Goal: Information Seeking & Learning: Find specific fact

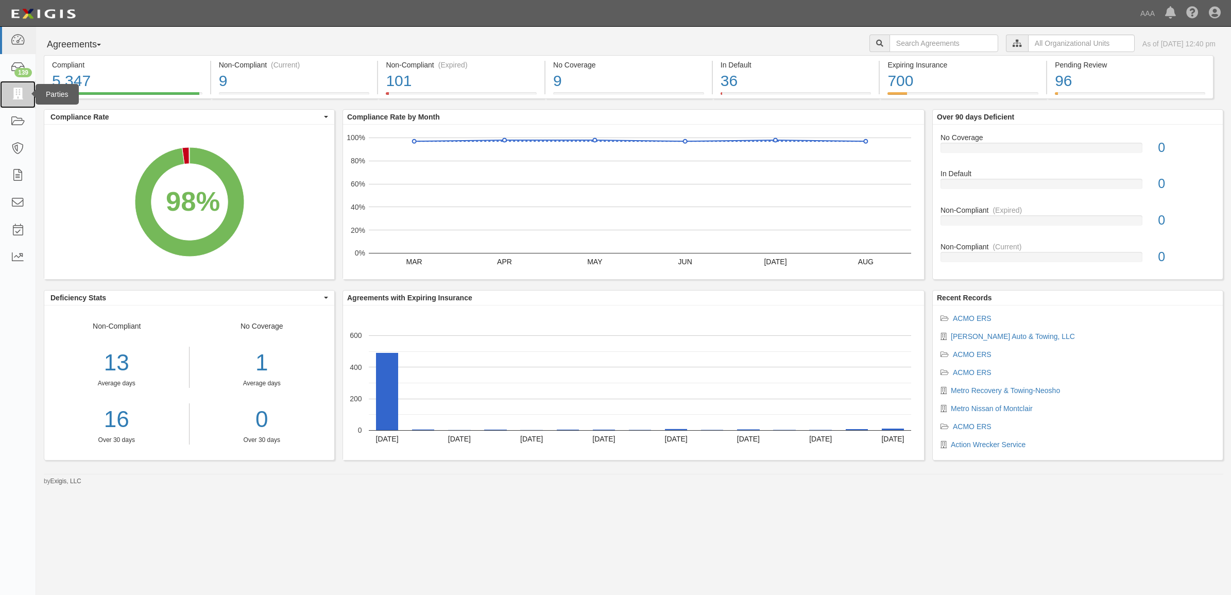
drag, startPoint x: 16, startPoint y: 87, endPoint x: 21, endPoint y: 88, distance: 5.4
click at [16, 87] on link at bounding box center [18, 94] width 36 height 27
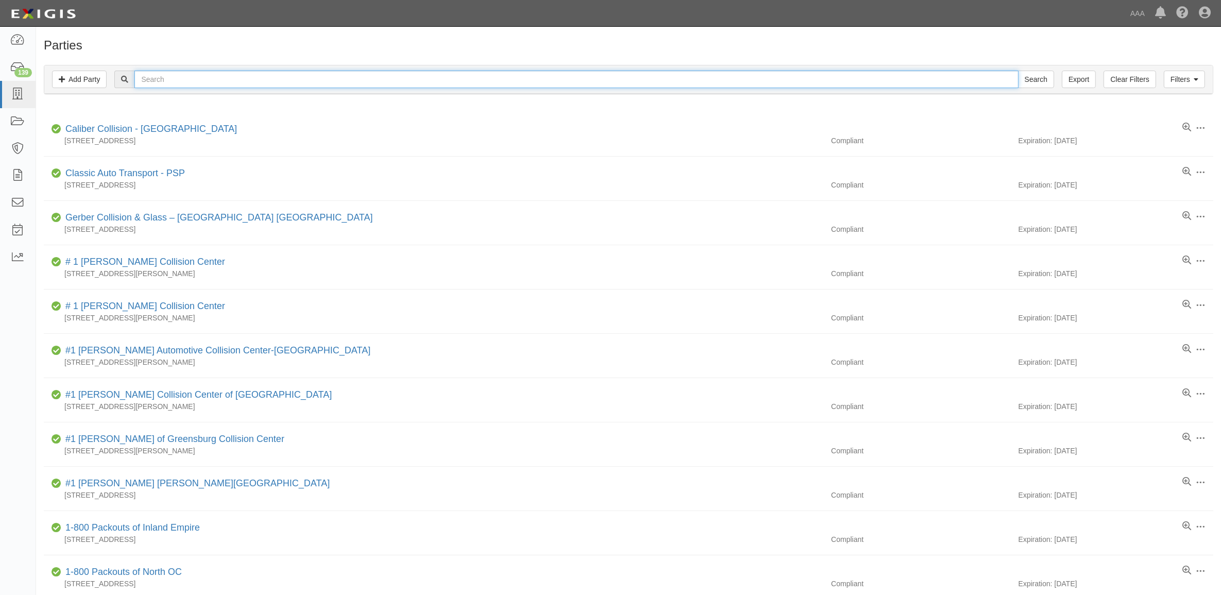
click at [191, 76] on input "text" at bounding box center [576, 80] width 884 height 18
type input "25227"
click at [1018, 71] on input "Search" at bounding box center [1036, 80] width 36 height 18
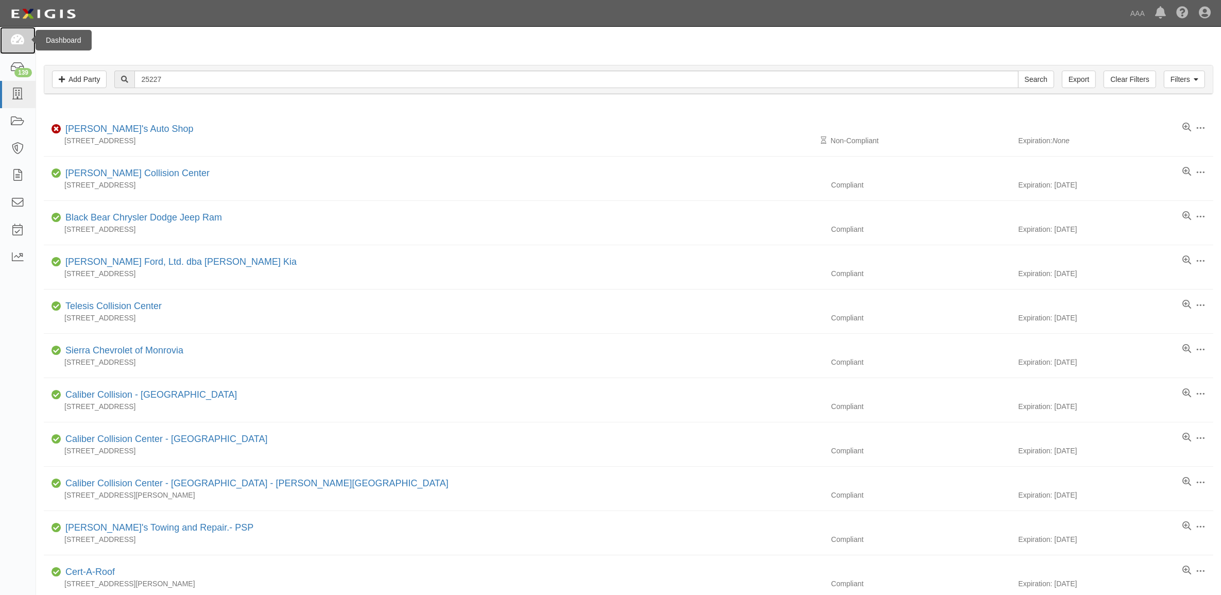
click at [26, 44] on link at bounding box center [18, 40] width 36 height 27
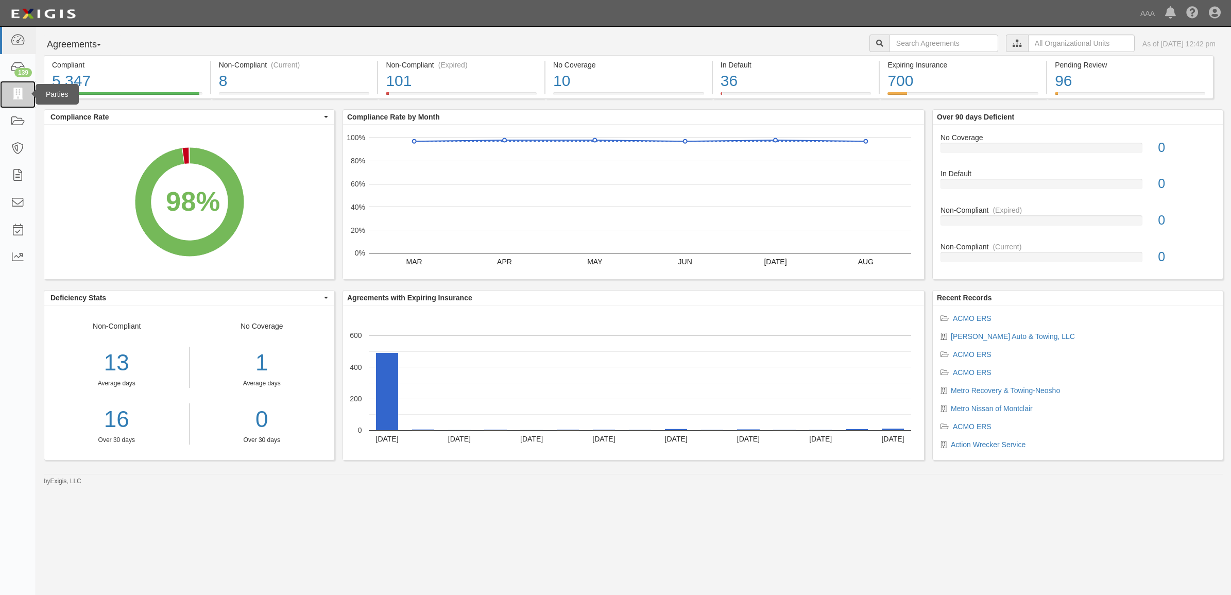
click at [27, 93] on link at bounding box center [18, 94] width 36 height 27
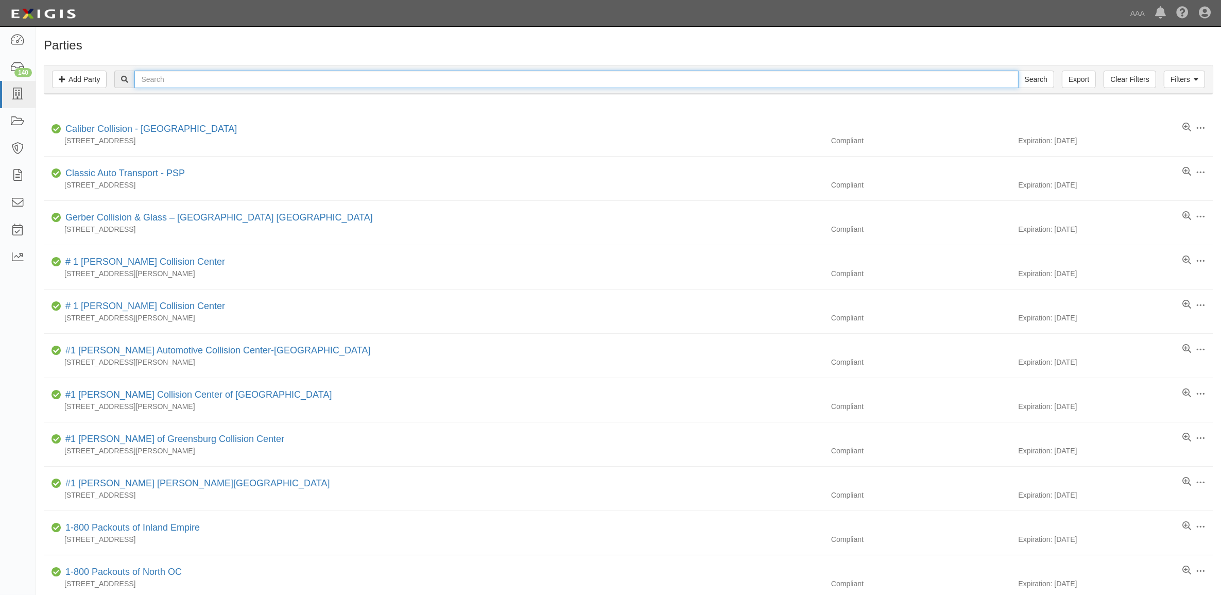
click at [259, 85] on input "text" at bounding box center [576, 80] width 884 height 18
paste input "23113"
type input "23113"
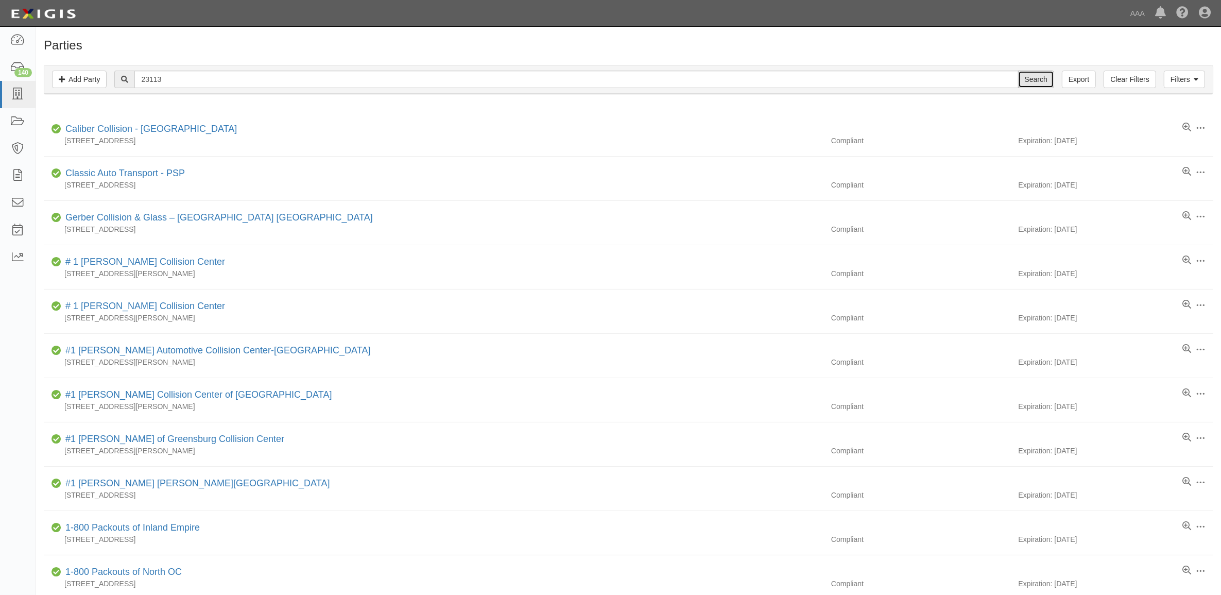
click at [1031, 81] on input "Search" at bounding box center [1036, 80] width 36 height 18
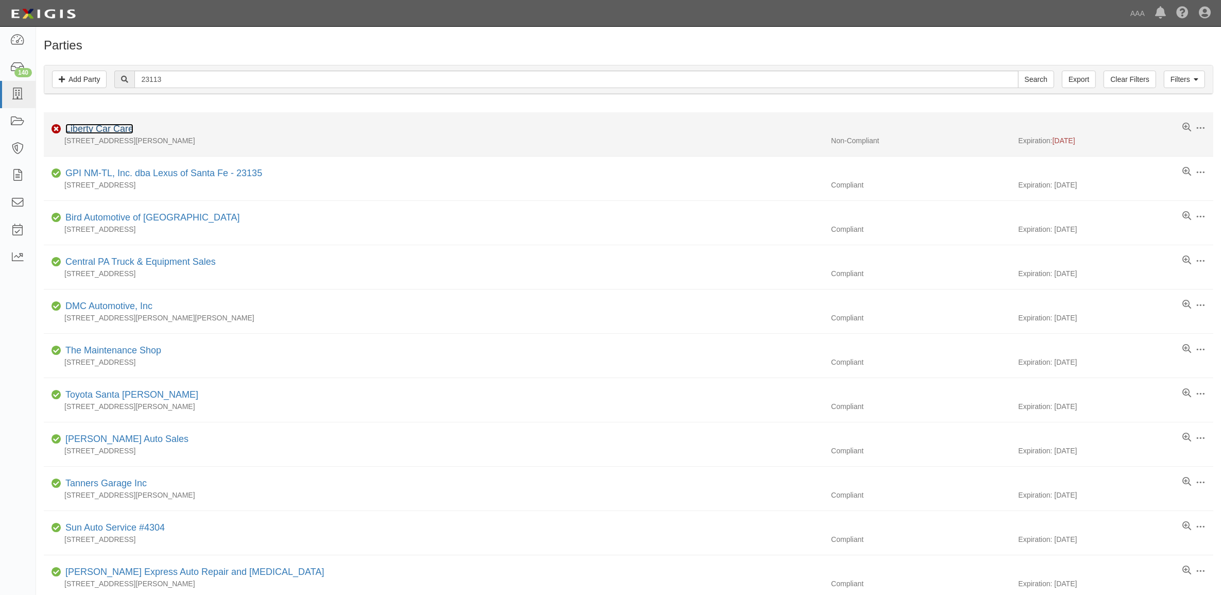
click at [99, 127] on link "Liberty Car Care" at bounding box center [99, 129] width 68 height 10
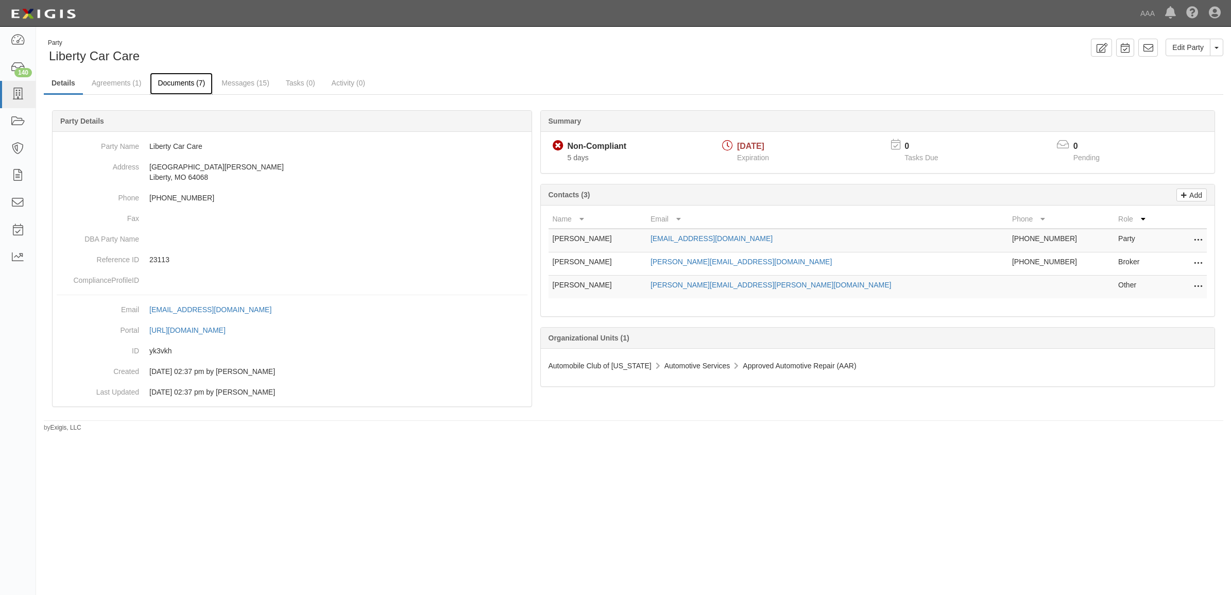
click at [171, 91] on link "Documents (7)" at bounding box center [181, 84] width 63 height 22
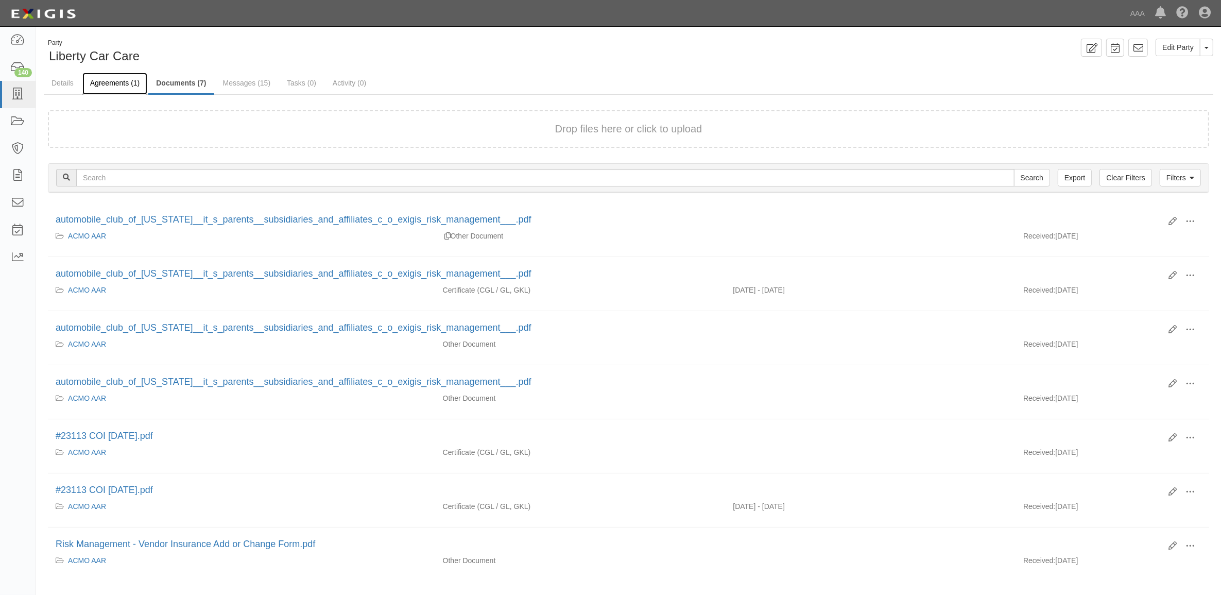
click at [113, 80] on link "Agreements (1)" at bounding box center [114, 84] width 65 height 22
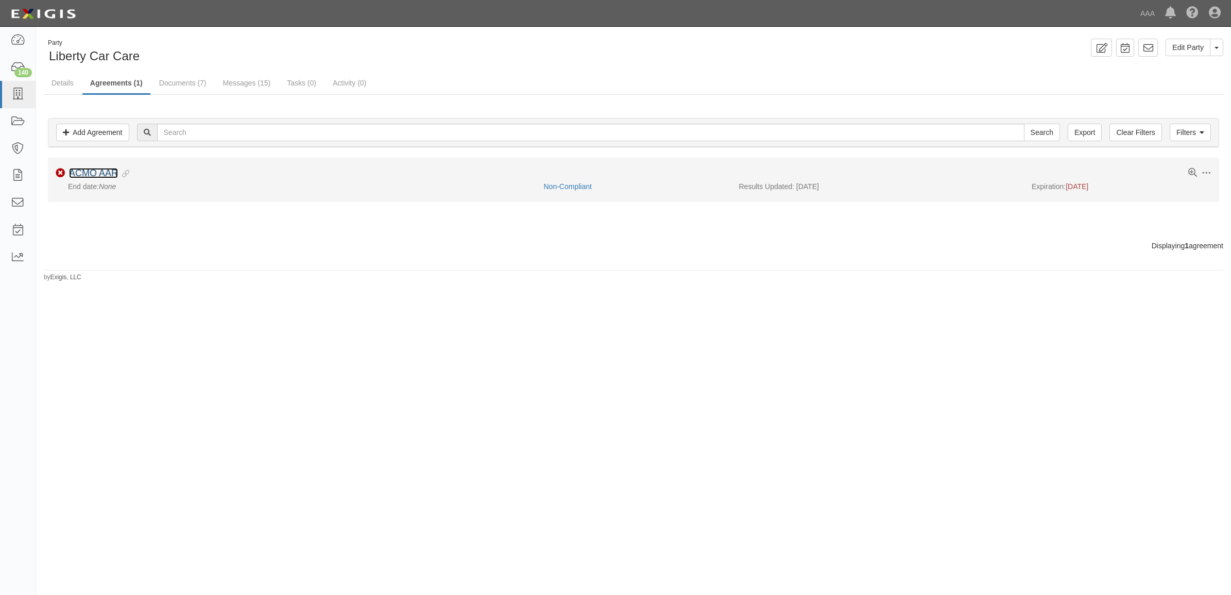
click at [100, 168] on link "ACMO AAR" at bounding box center [93, 173] width 49 height 10
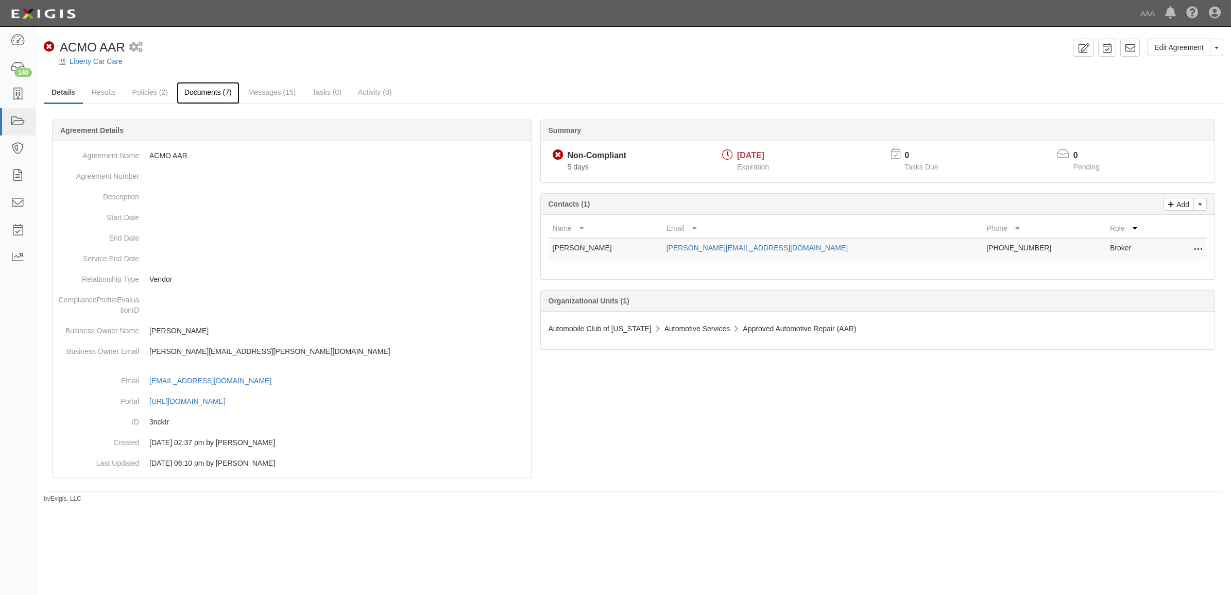
click at [219, 90] on link "Documents (7)" at bounding box center [208, 93] width 63 height 22
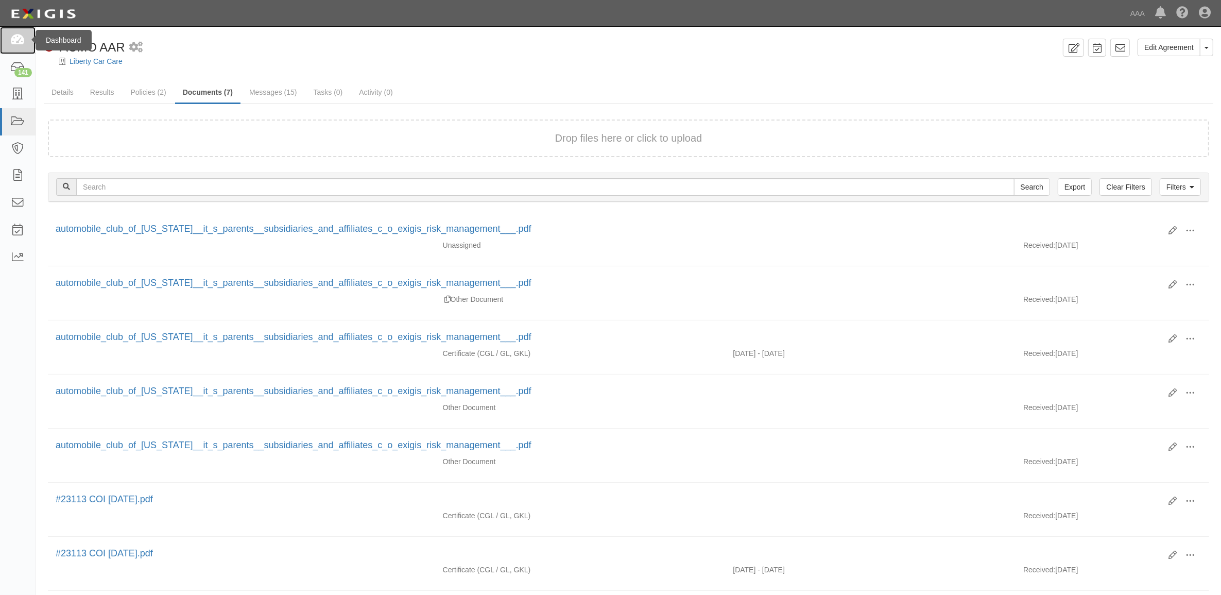
click at [14, 39] on icon at bounding box center [17, 41] width 14 height 12
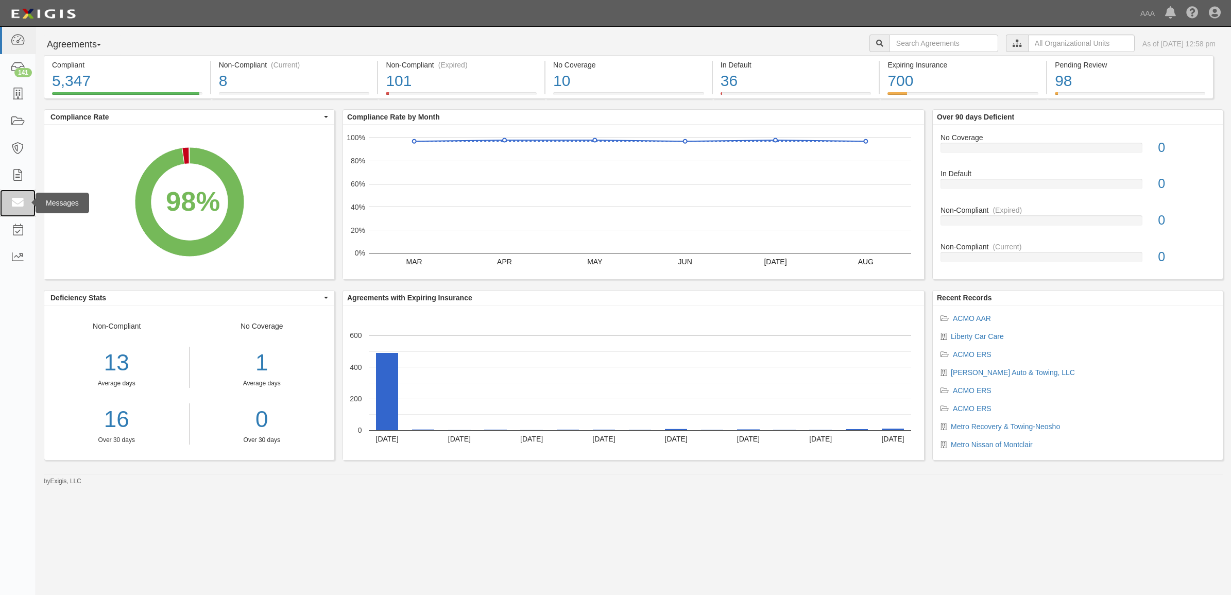
click at [13, 206] on icon at bounding box center [17, 203] width 14 height 12
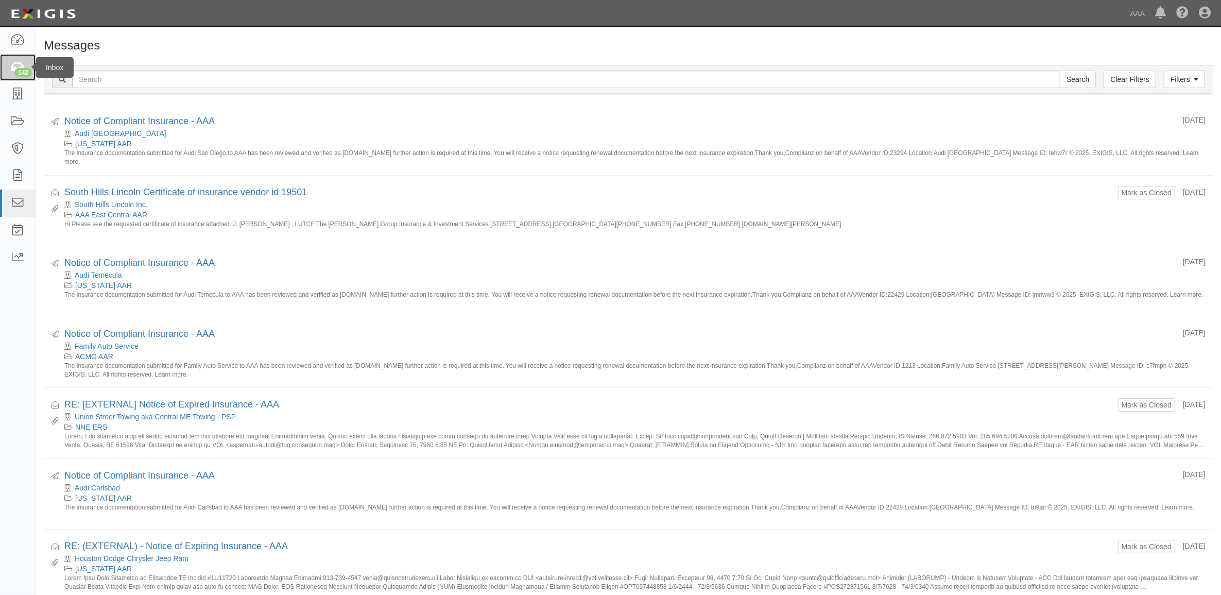
click at [4, 68] on link "142" at bounding box center [18, 67] width 36 height 27
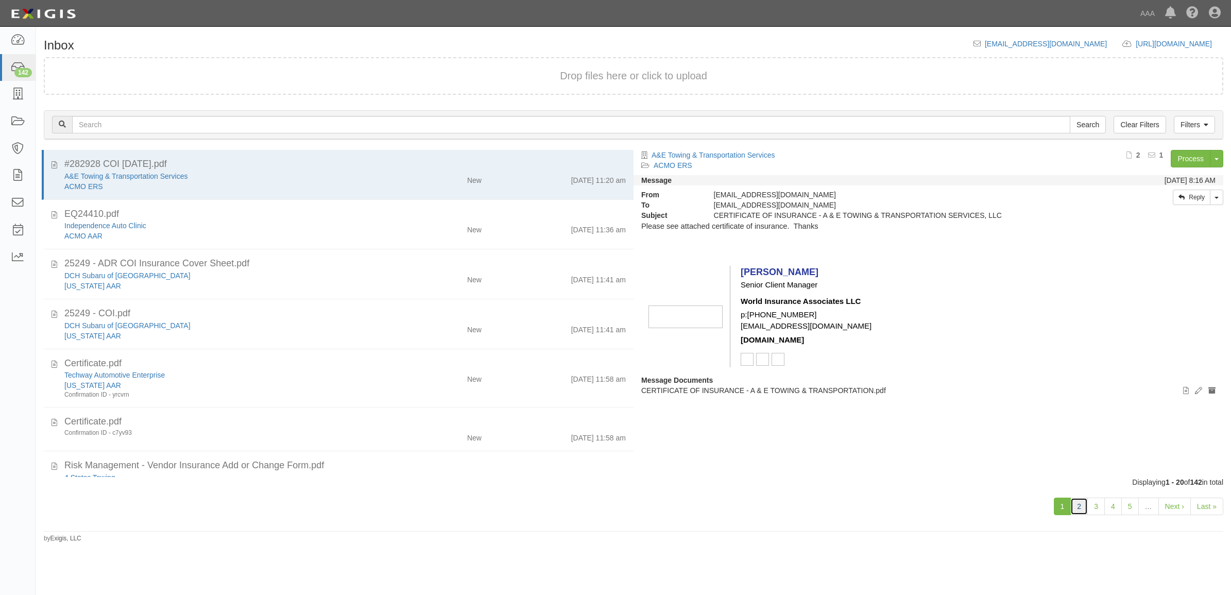
click at [1077, 509] on link "2" at bounding box center [1079, 506] width 18 height 18
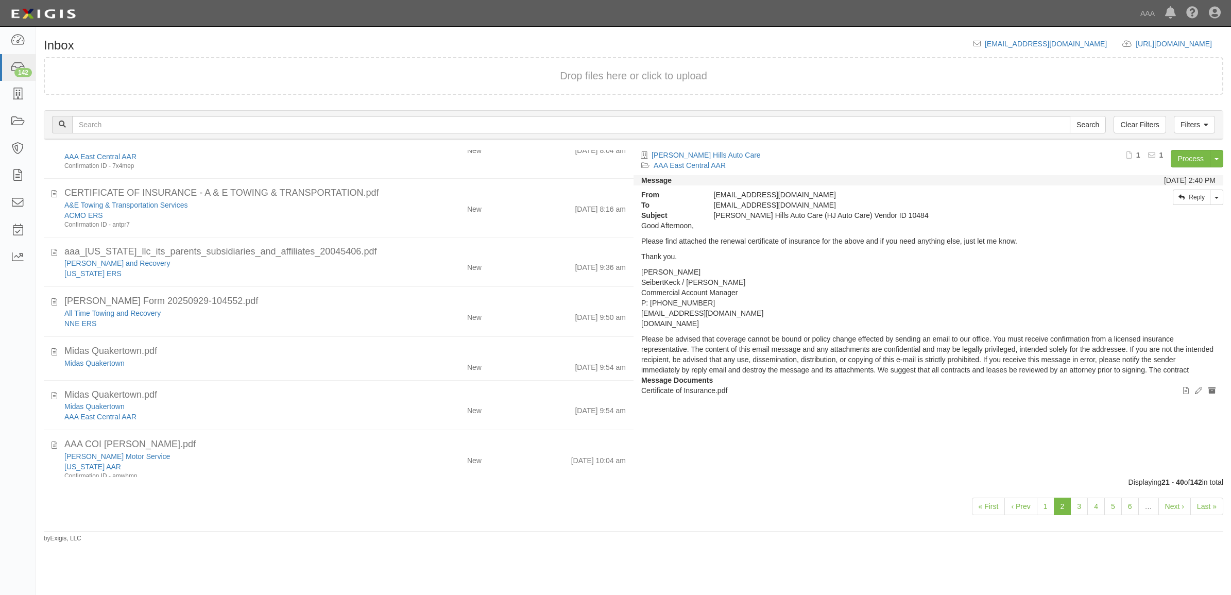
scroll to position [751, 0]
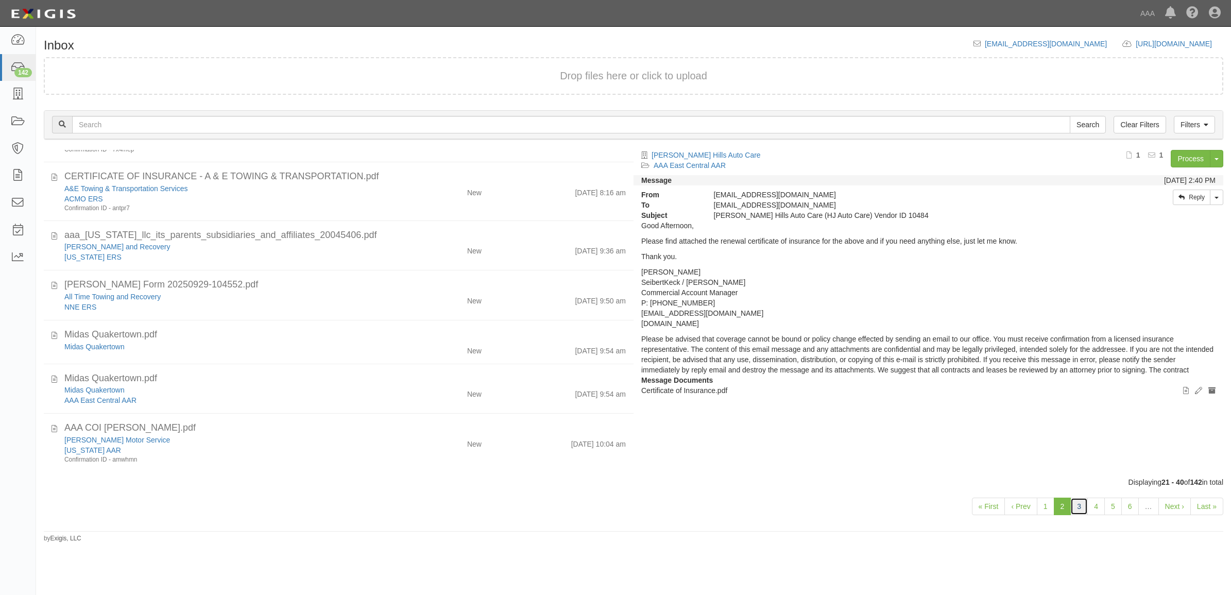
click at [1082, 505] on link "3" at bounding box center [1079, 506] width 18 height 18
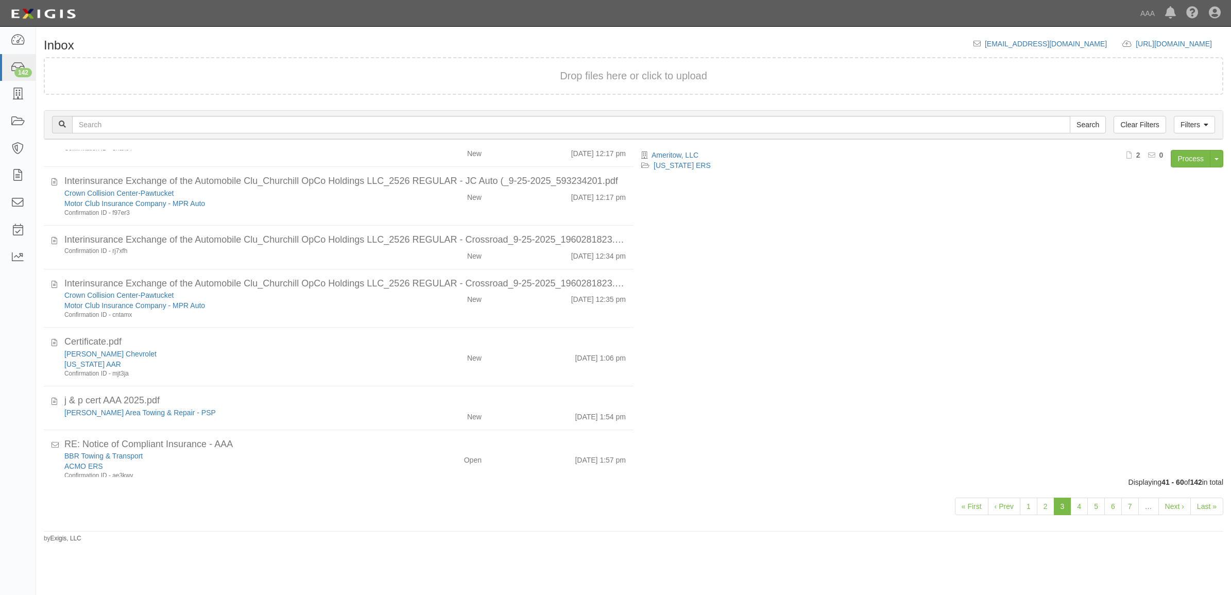
scroll to position [691, 0]
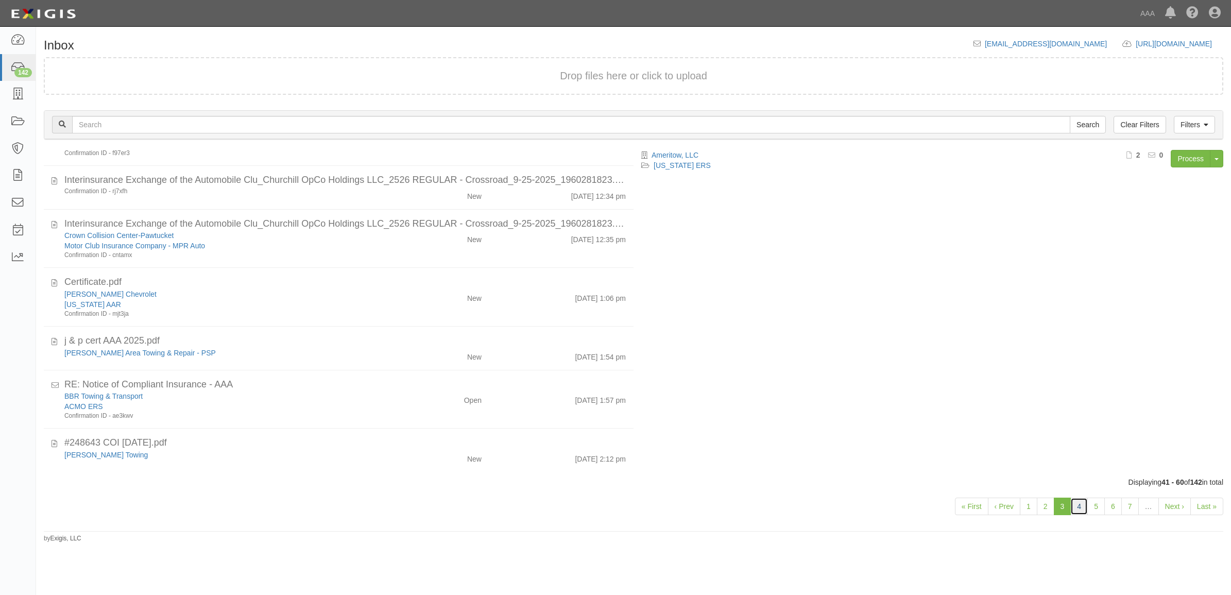
click at [1077, 504] on link "4" at bounding box center [1079, 506] width 18 height 18
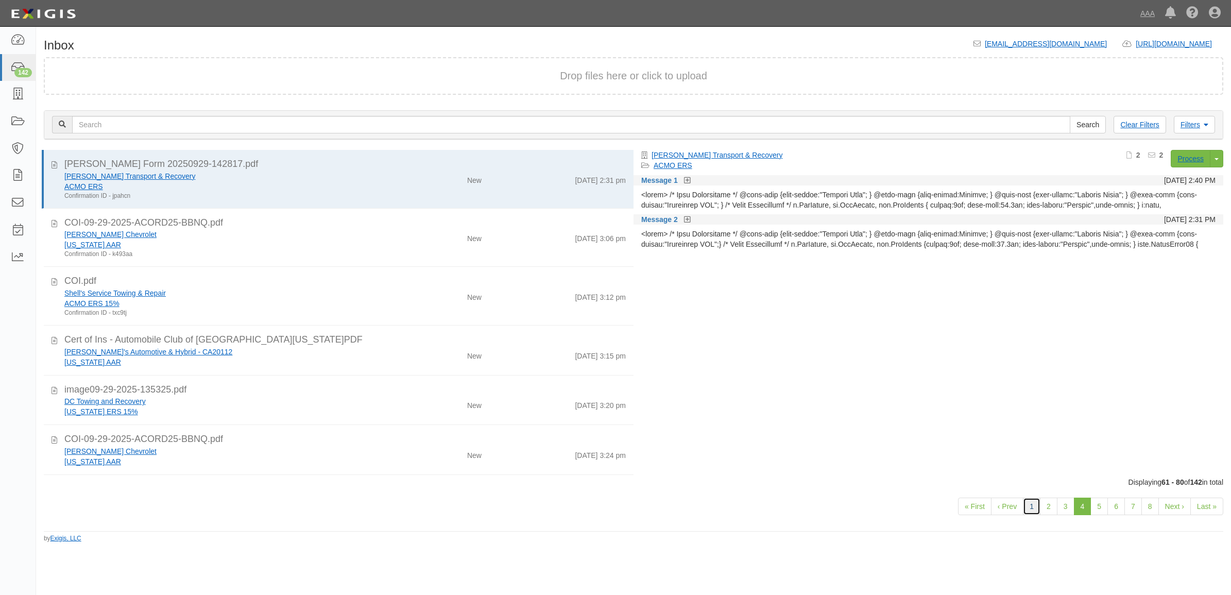
click at [1023, 505] on link "1" at bounding box center [1032, 506] width 18 height 18
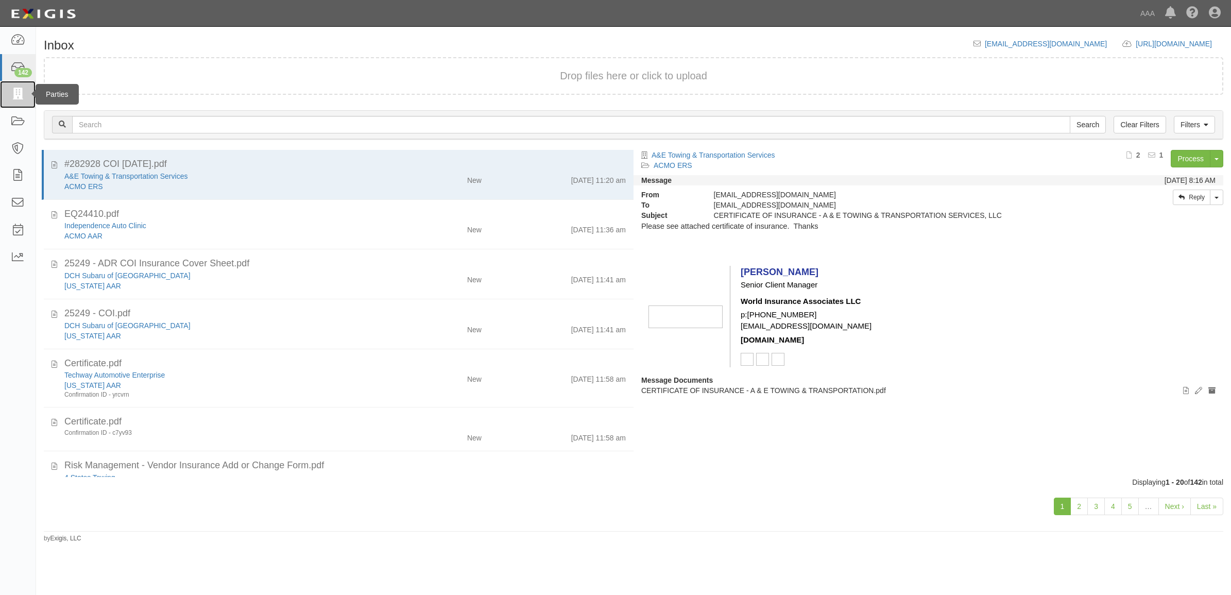
click at [21, 91] on icon at bounding box center [17, 95] width 14 height 12
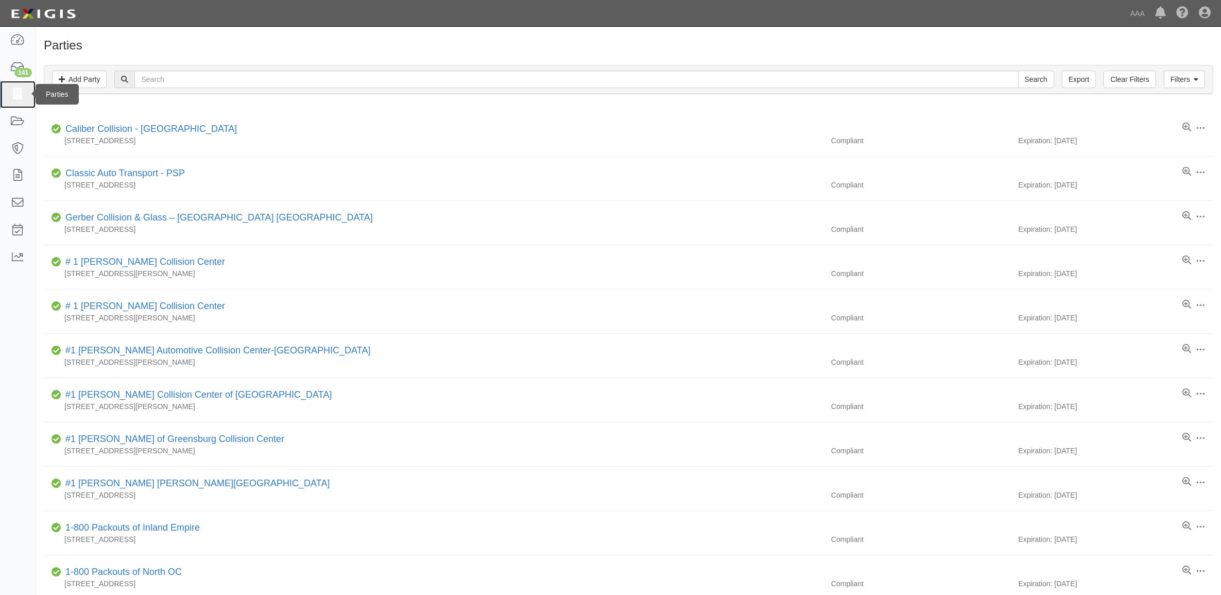
click at [22, 91] on icon at bounding box center [17, 95] width 14 height 12
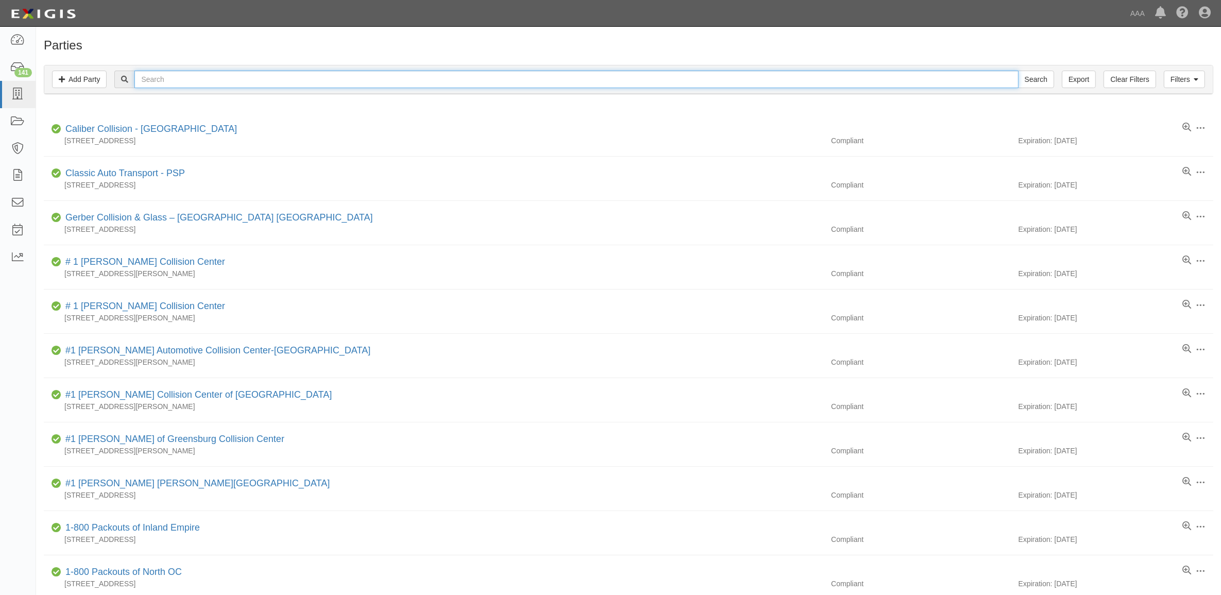
click at [292, 80] on input "text" at bounding box center [576, 80] width 884 height 18
type input "550409"
click at [1018, 71] on input "Search" at bounding box center [1036, 80] width 36 height 18
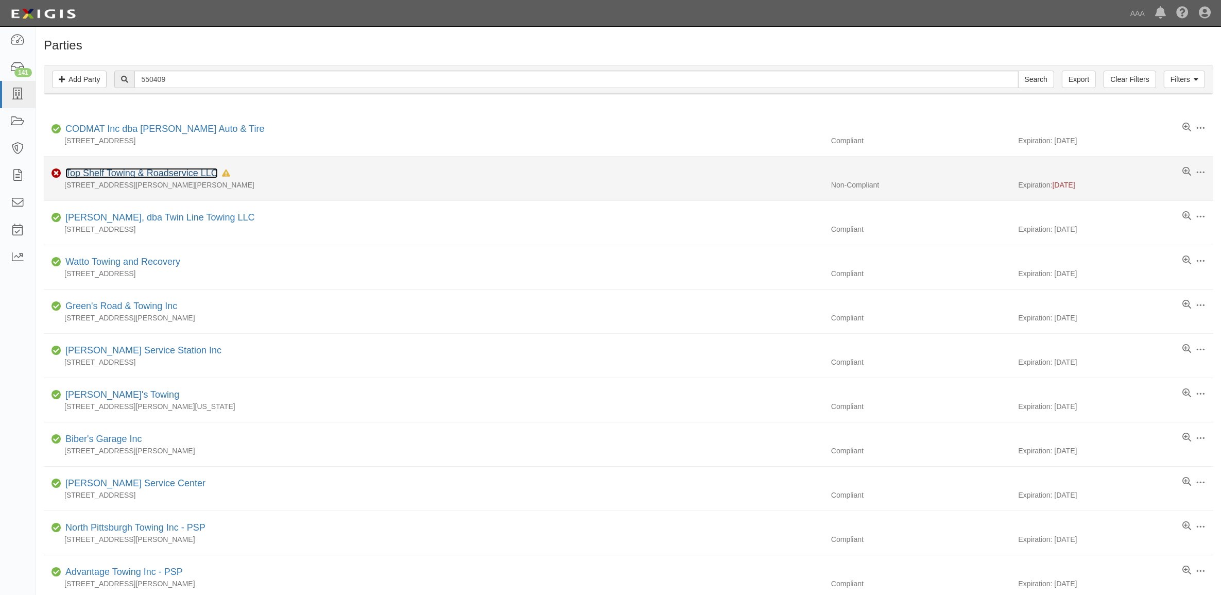
click at [96, 171] on link "Top Shelf Towing & Roadservice LLC" at bounding box center [141, 173] width 152 height 10
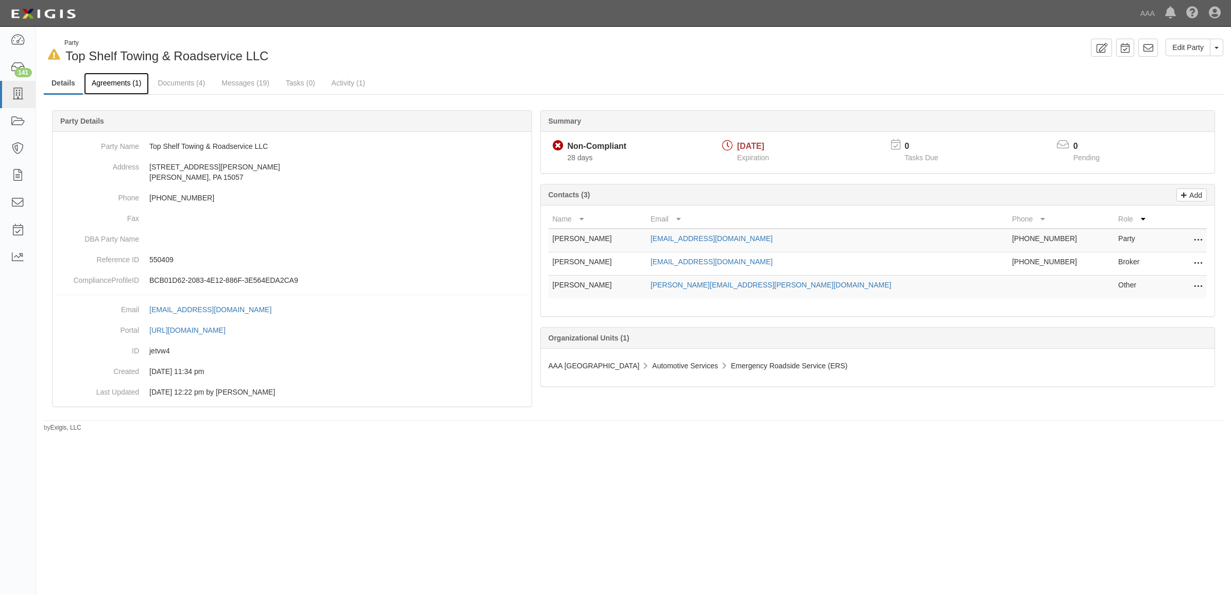
click at [122, 83] on link "Agreements (1)" at bounding box center [116, 84] width 65 height 22
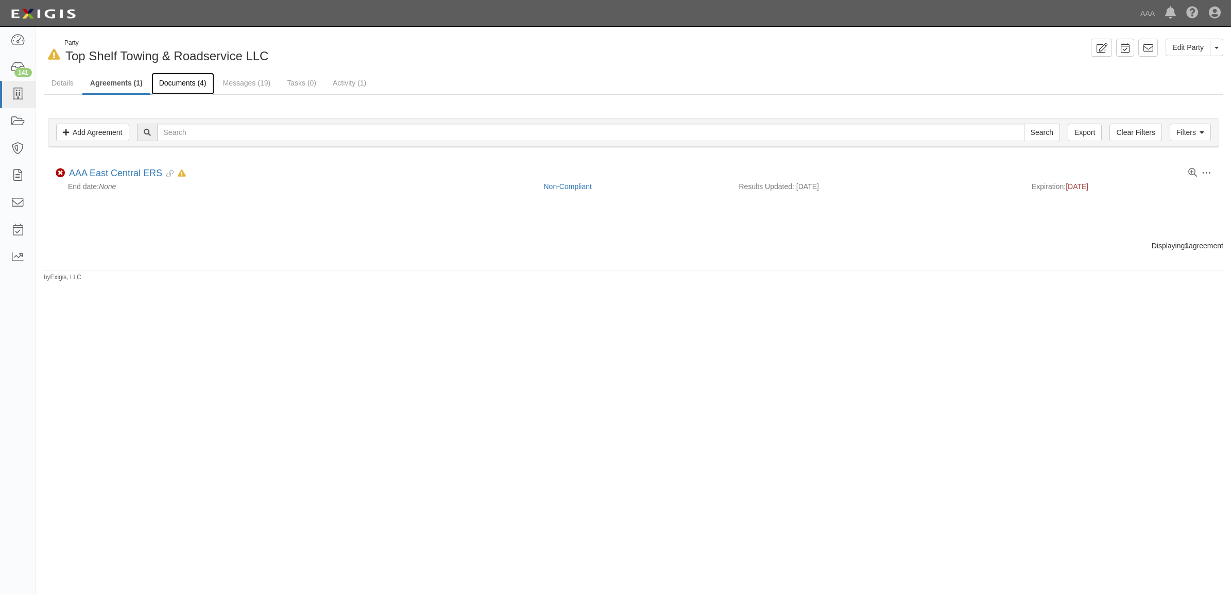
click at [188, 88] on link "Documents (4)" at bounding box center [182, 84] width 63 height 22
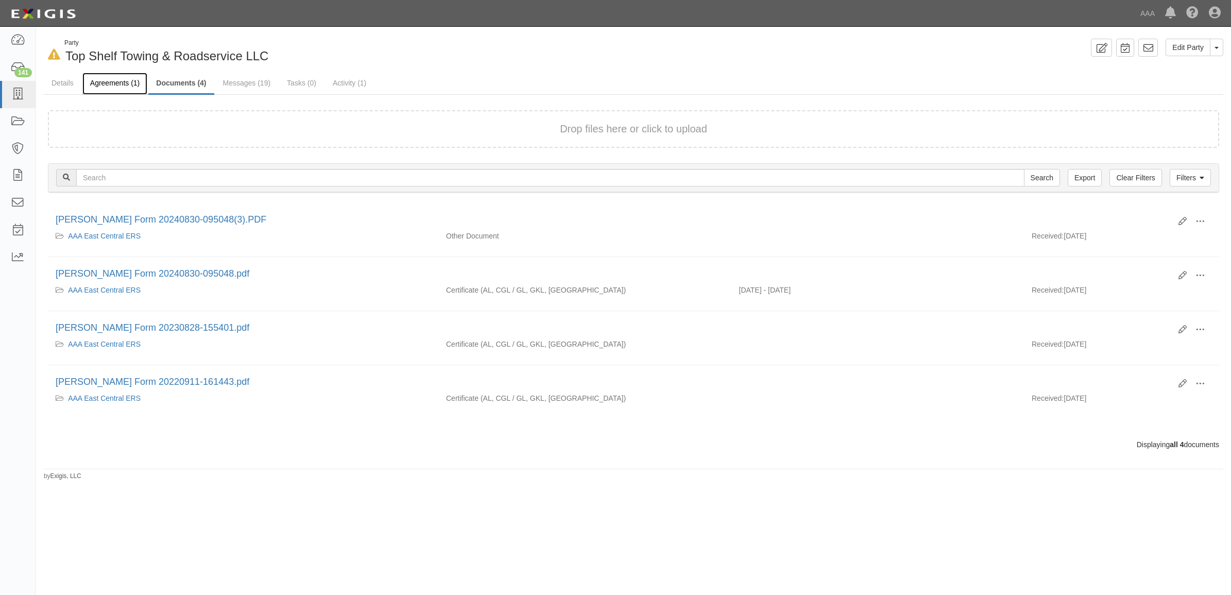
click at [115, 88] on link "Agreements (1)" at bounding box center [114, 84] width 65 height 22
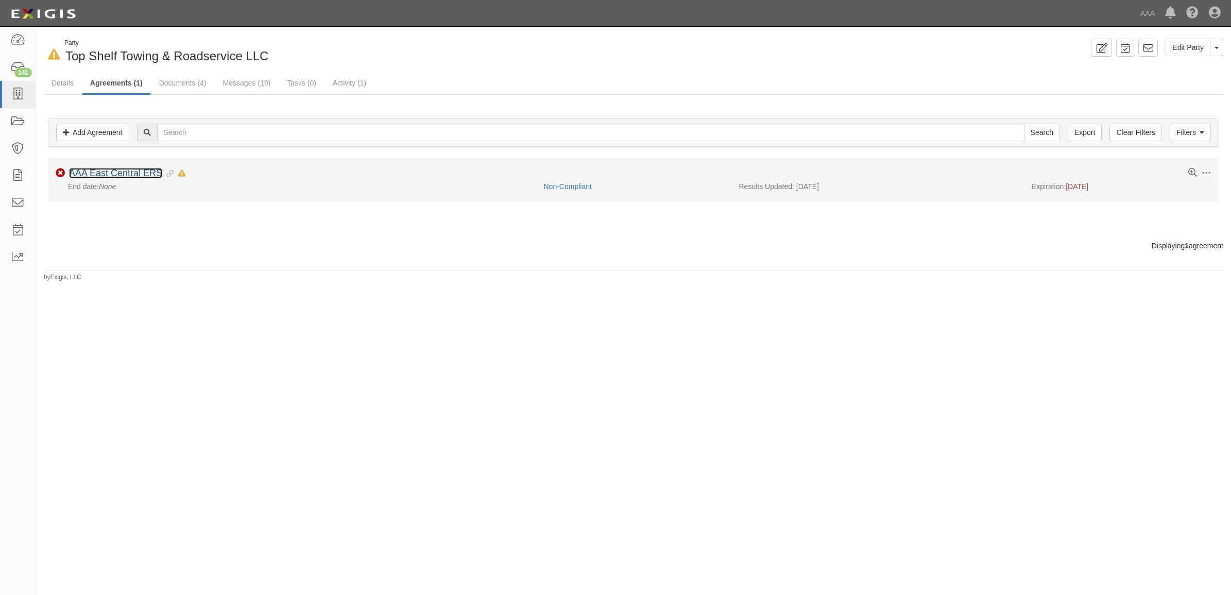
click at [128, 174] on link "AAA East Central ERS" at bounding box center [115, 173] width 93 height 10
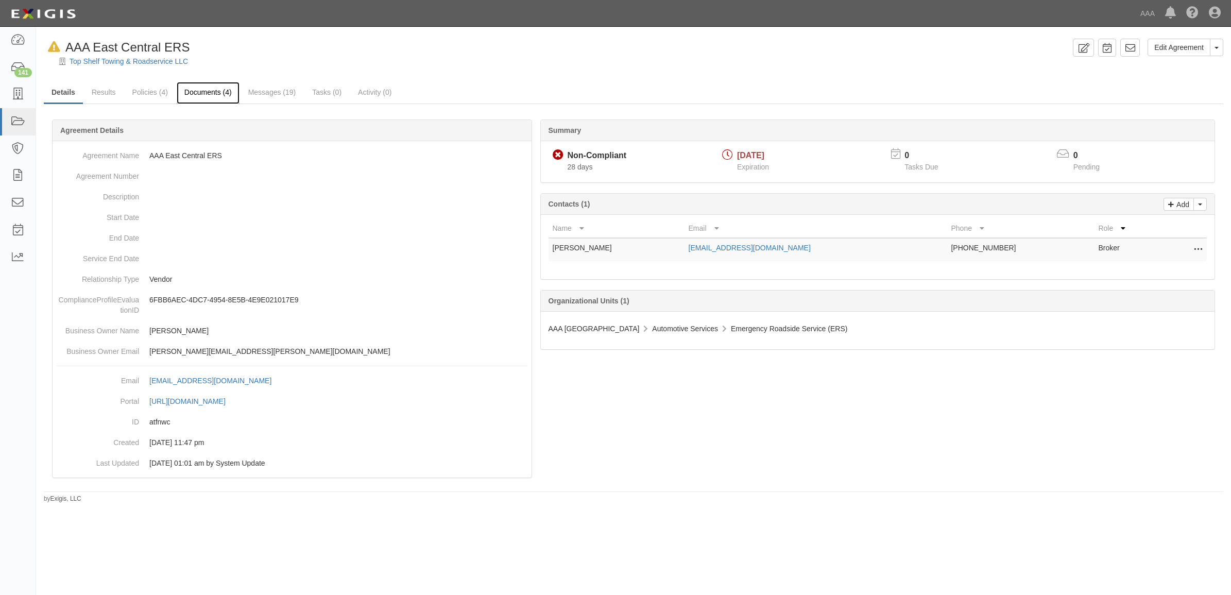
click at [213, 96] on link "Documents (4)" at bounding box center [208, 93] width 63 height 22
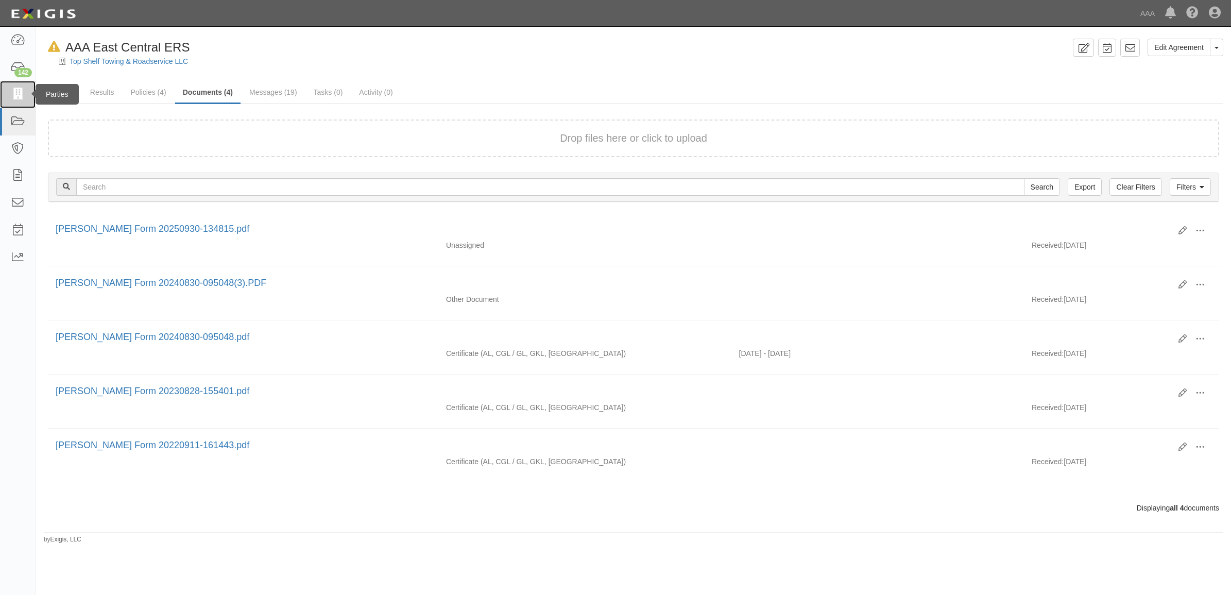
drag, startPoint x: 16, startPoint y: 93, endPoint x: 3, endPoint y: 94, distance: 13.0
click at [16, 93] on icon at bounding box center [17, 95] width 14 height 12
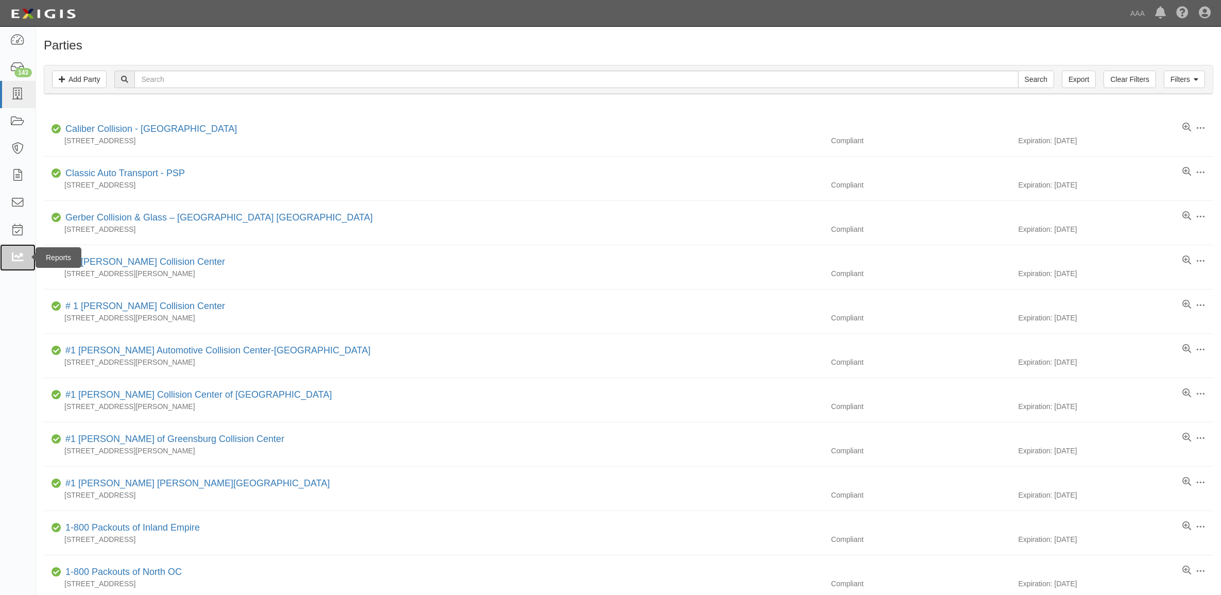
click at [21, 258] on icon at bounding box center [17, 258] width 14 height 12
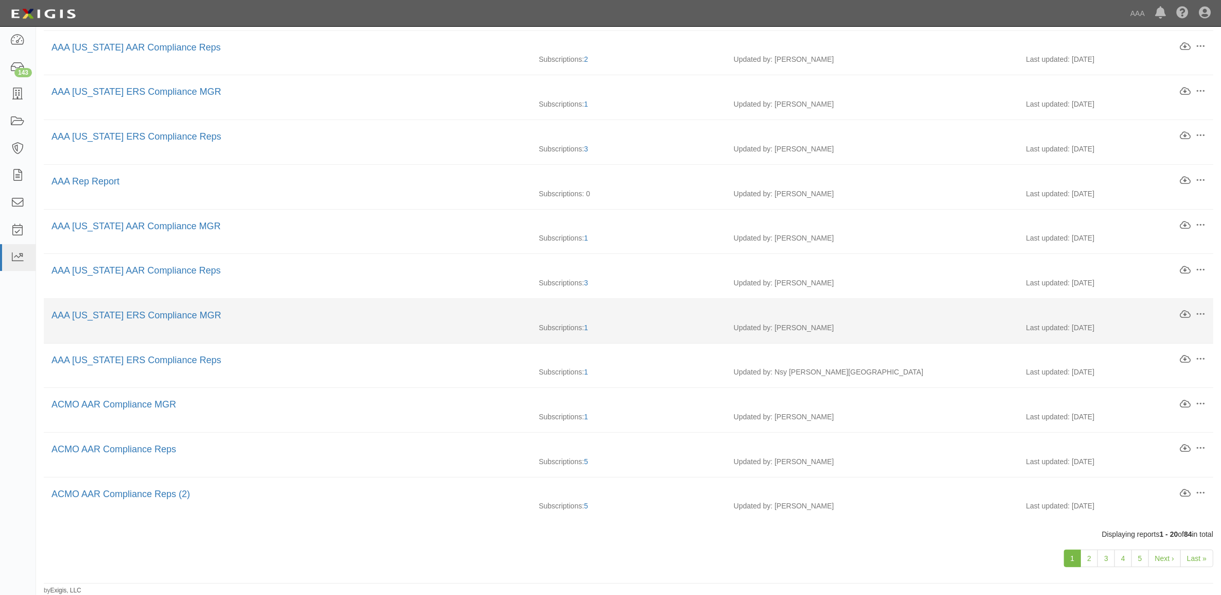
scroll to position [479, 0]
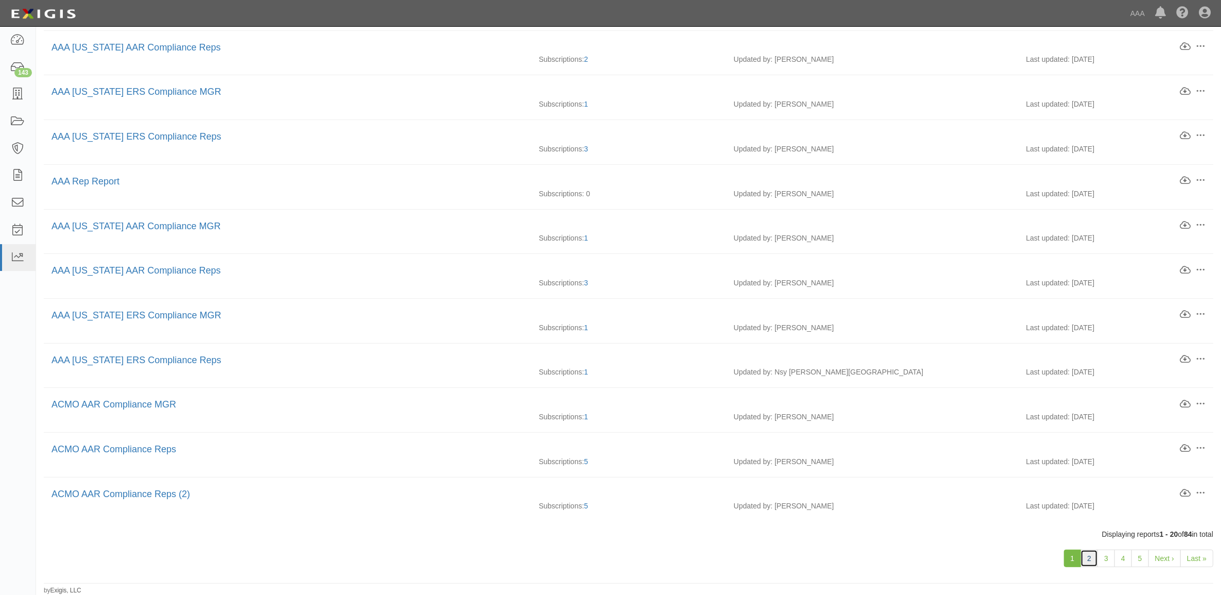
click at [1090, 561] on link "2" at bounding box center [1089, 558] width 18 height 18
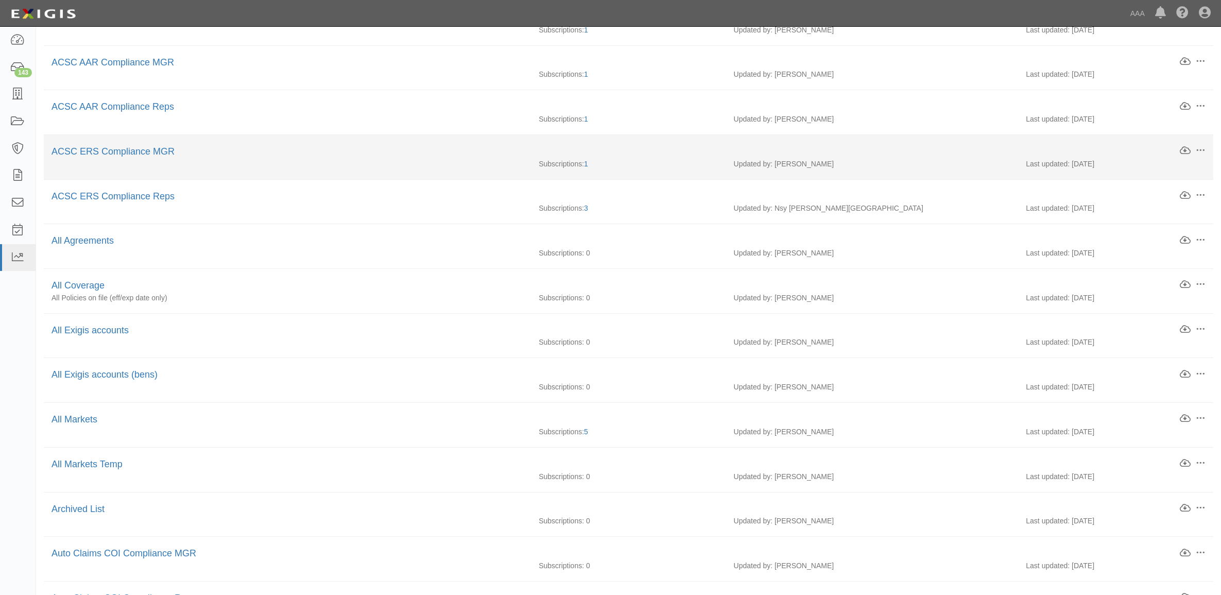
scroll to position [257, 0]
